Goal: Task Accomplishment & Management: Manage account settings

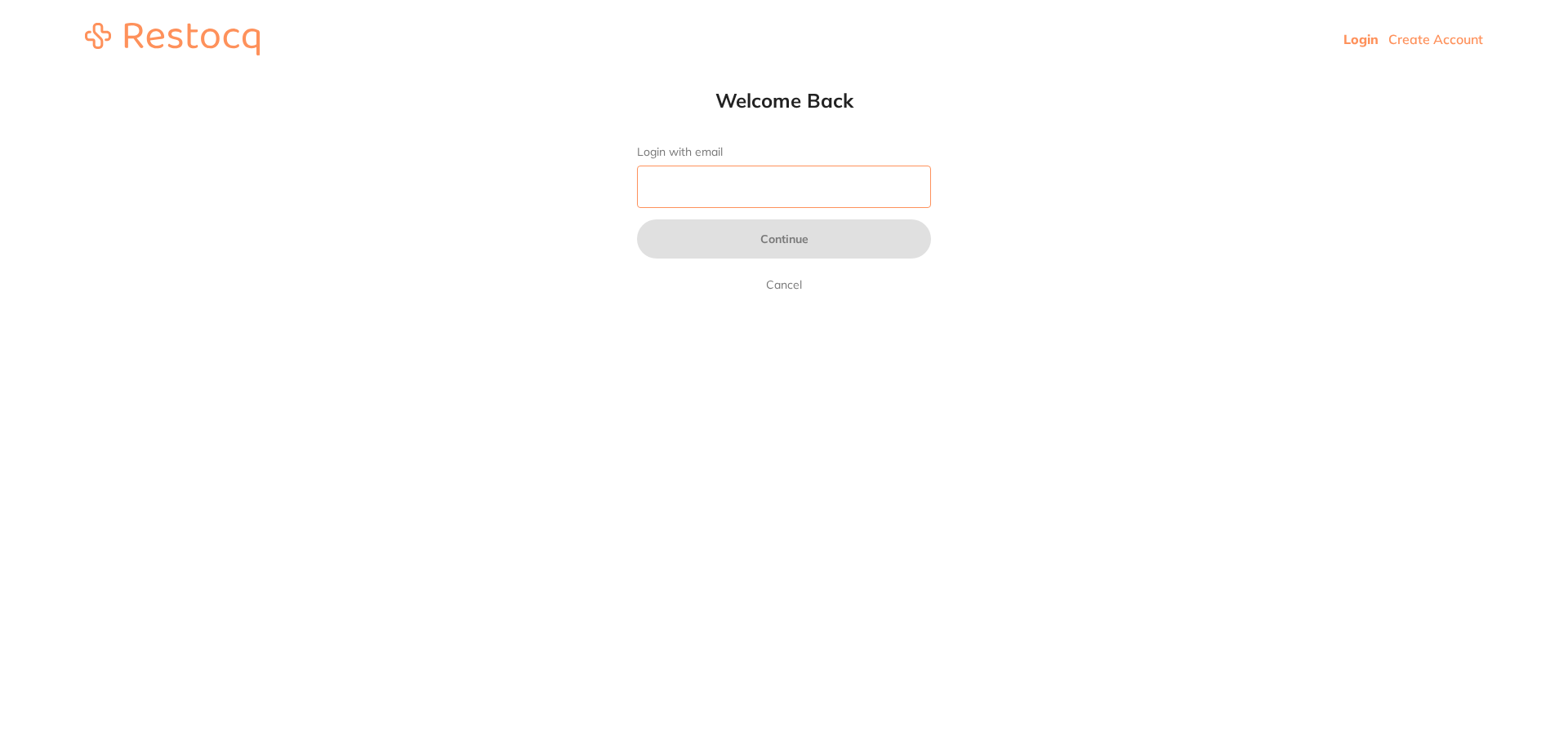
click at [676, 193] on input "Login with email" at bounding box center [783, 187] width 294 height 42
type input "[EMAIL_ADDRESS][DOMAIN_NAME]"
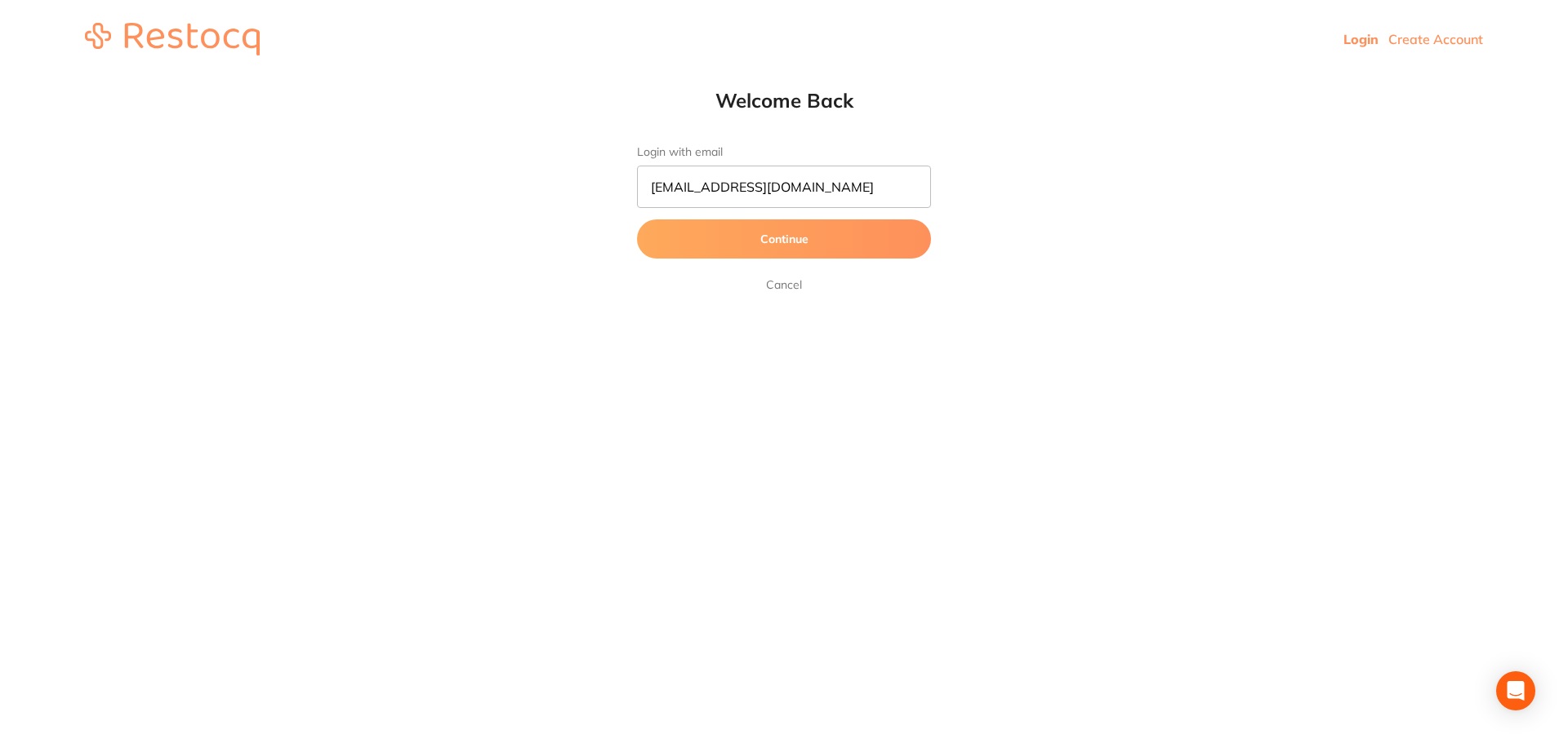
click at [772, 243] on button "Continue" at bounding box center [783, 239] width 294 height 40
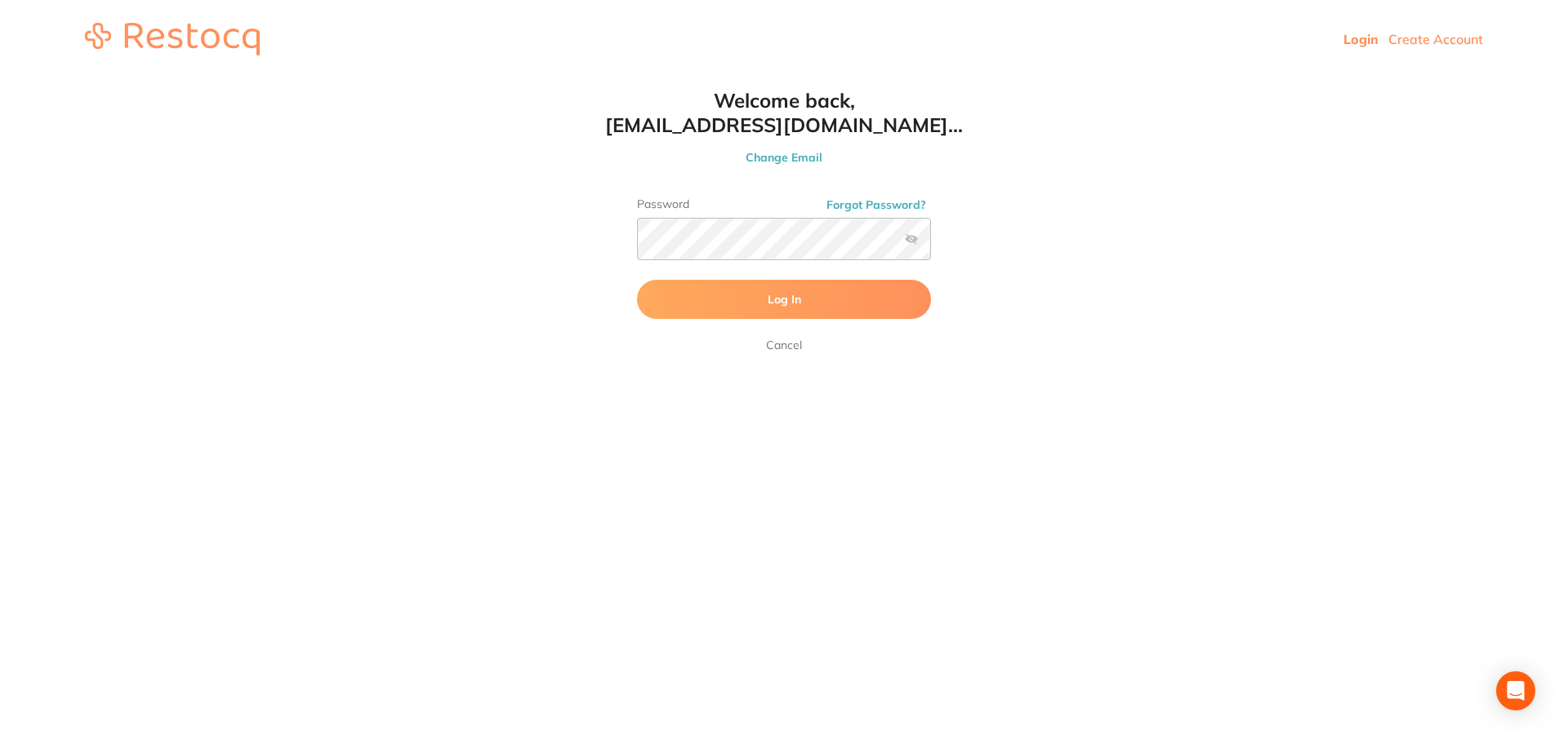
click at [768, 302] on span "Log In" at bounding box center [784, 299] width 34 height 15
